Goal: Information Seeking & Learning: Learn about a topic

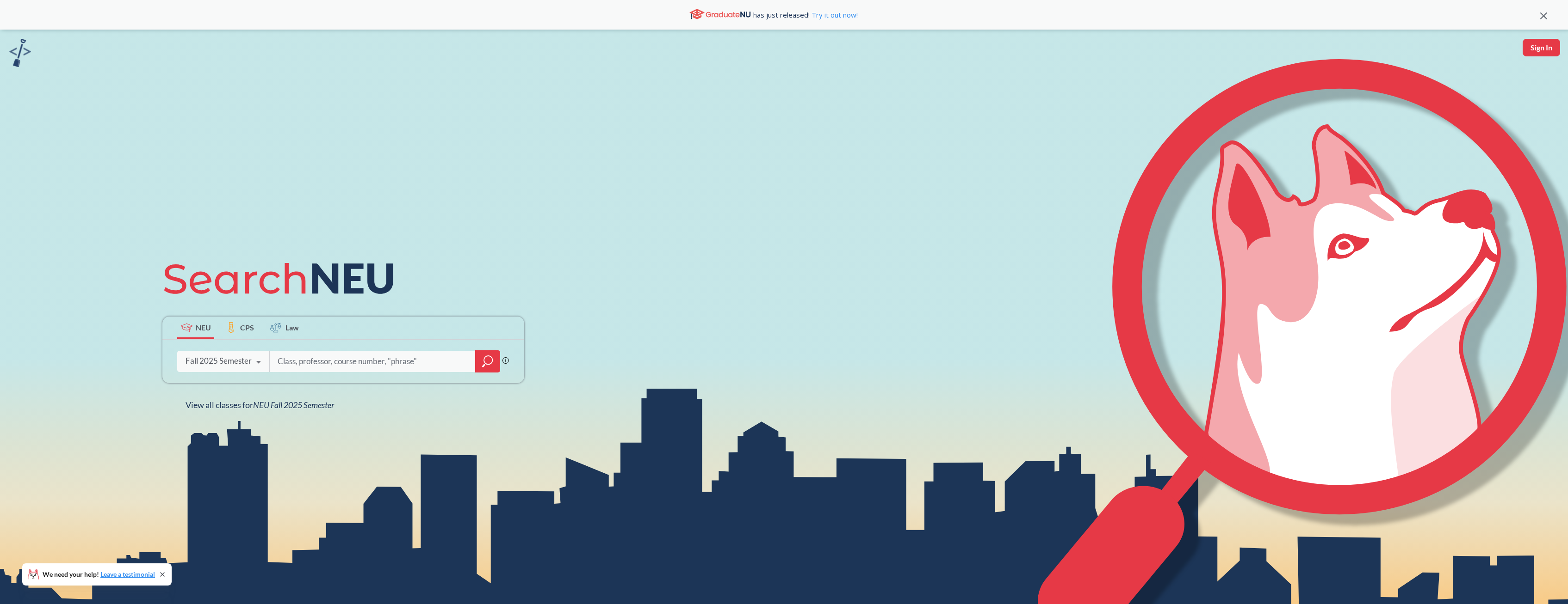
click at [344, 368] on input "search" at bounding box center [373, 362] width 193 height 19
type input "chem 2314"
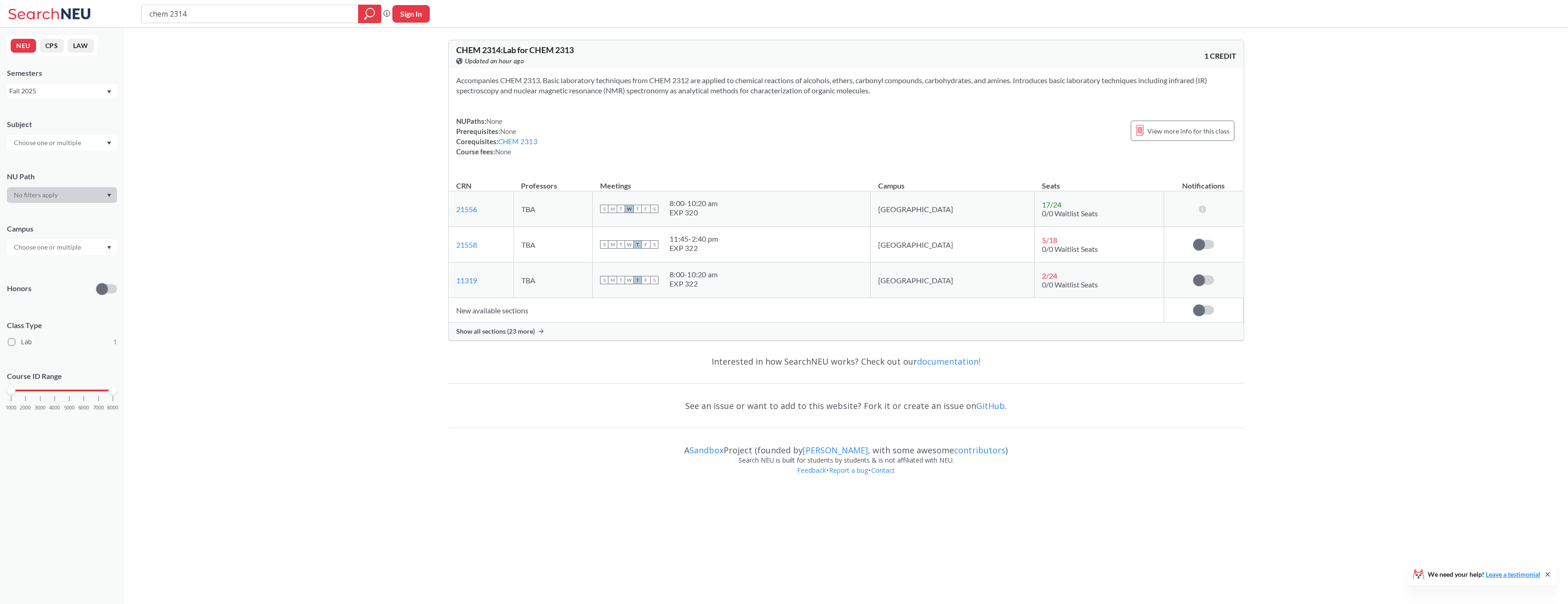
click at [513, 337] on div "Show all sections (23 more)" at bounding box center [845, 332] width 795 height 18
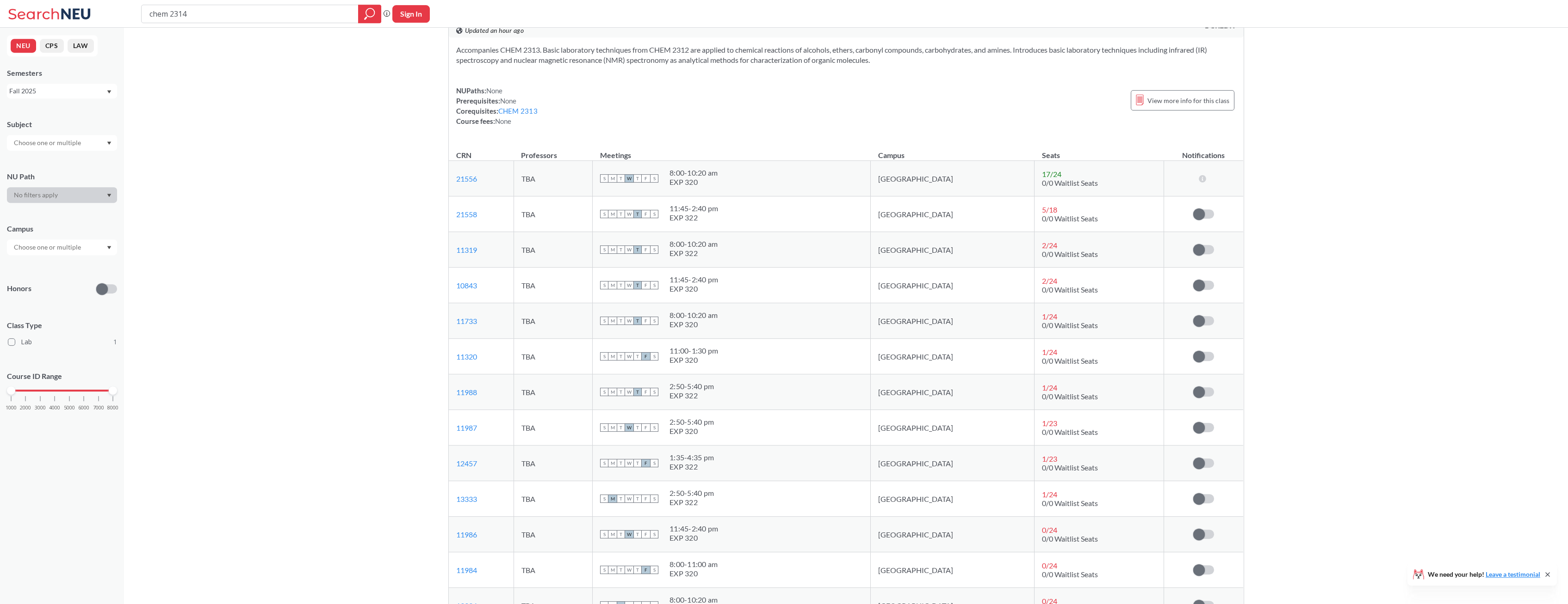
scroll to position [47, 0]
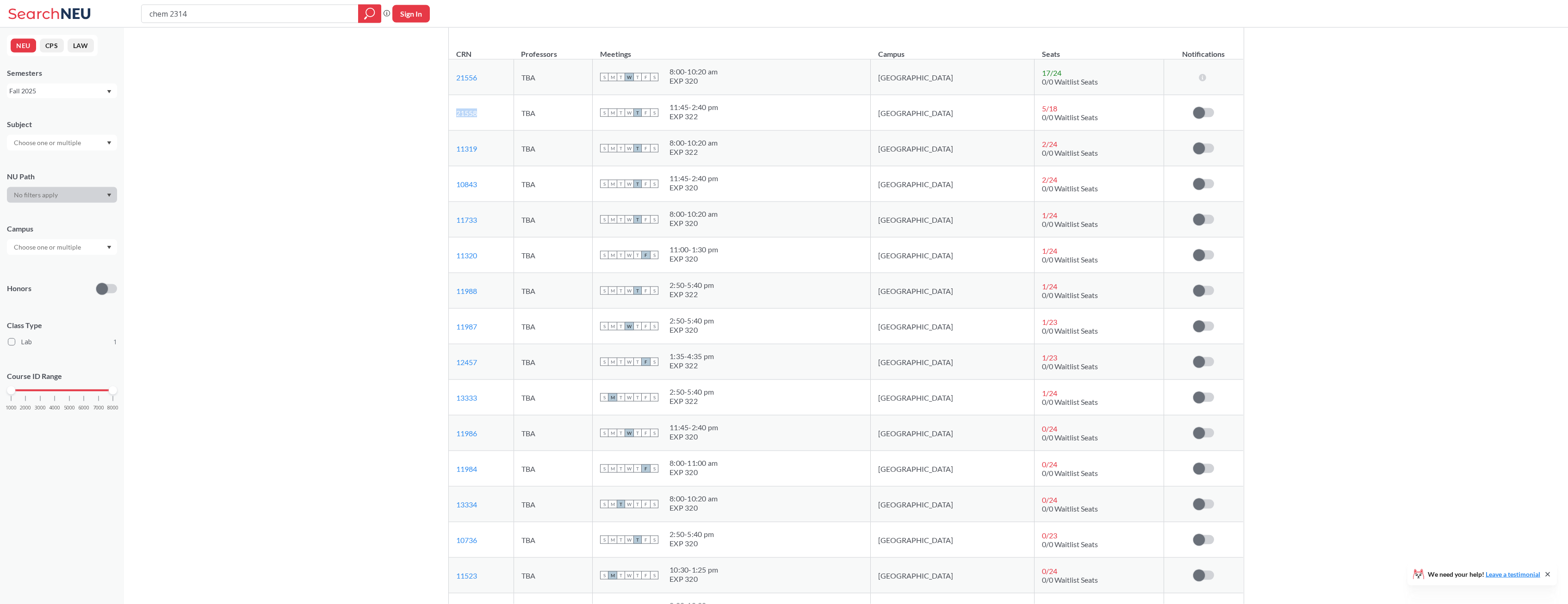
scroll to position [142, 0]
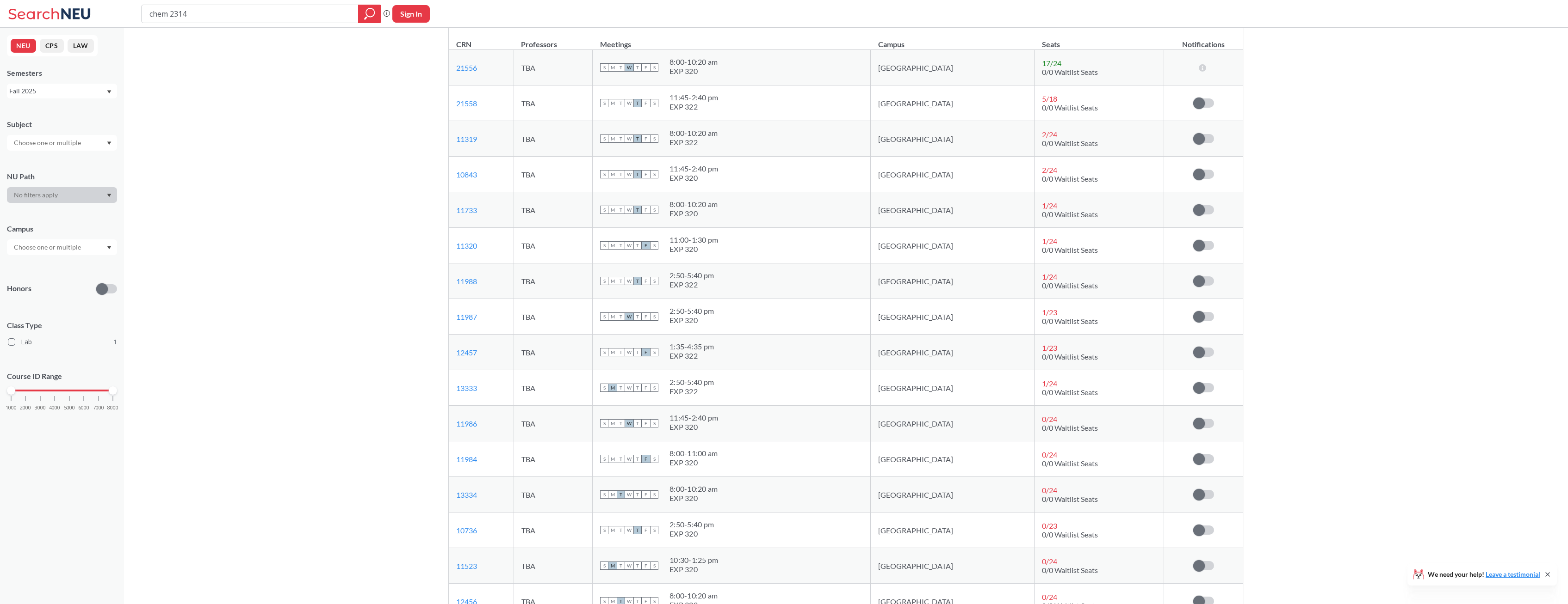
click at [273, 245] on div "CHEM 2314 : Lab for CHEM 2313 View this course on Banner. Updated an hour ago 1…" at bounding box center [846, 528] width 1444 height 1284
